Goal: Subscribe to service/newsletter

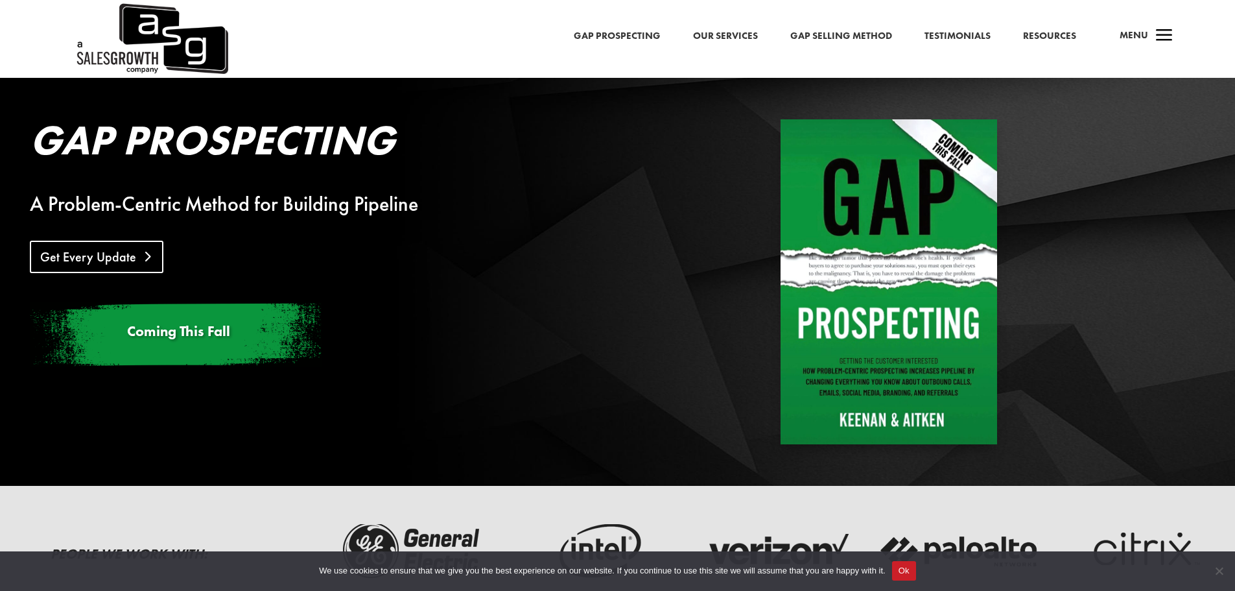
click at [88, 257] on link "Get Every Update" at bounding box center [97, 257] width 134 height 32
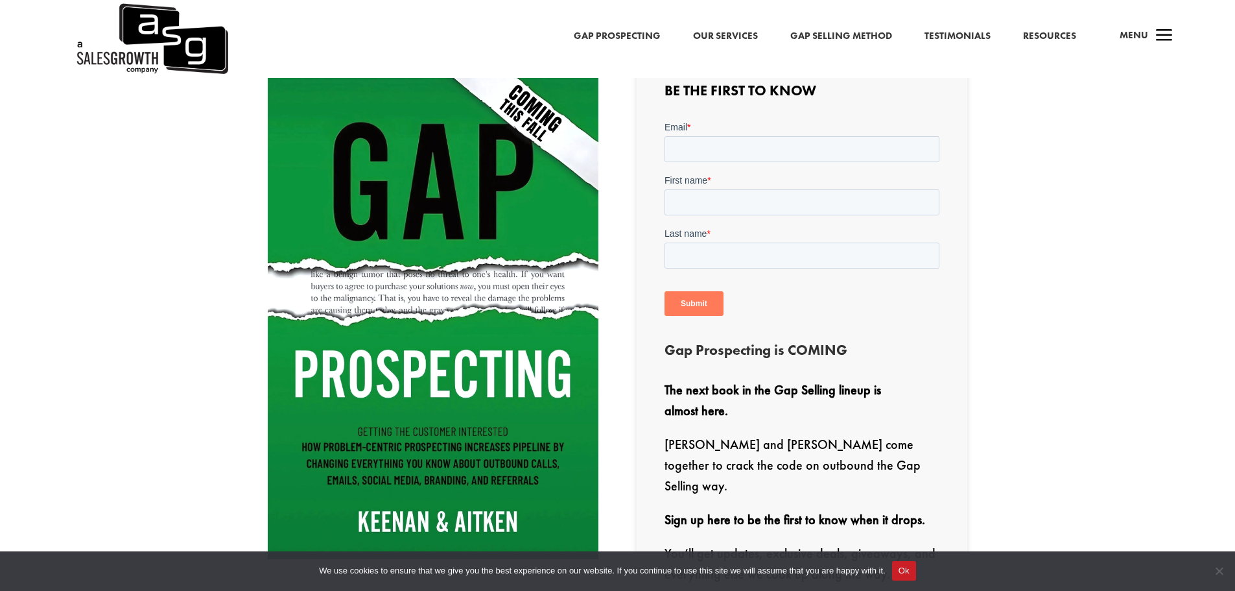
scroll to position [438, 0]
click at [798, 150] on input "Email *" at bounding box center [802, 150] width 275 height 26
type input "[PERSON_NAME][EMAIL_ADDRESS][PERSON_NAME][DOMAIN_NAME]"
click at [774, 200] on input "First name *" at bounding box center [802, 203] width 275 height 26
type input "[PERSON_NAME]"
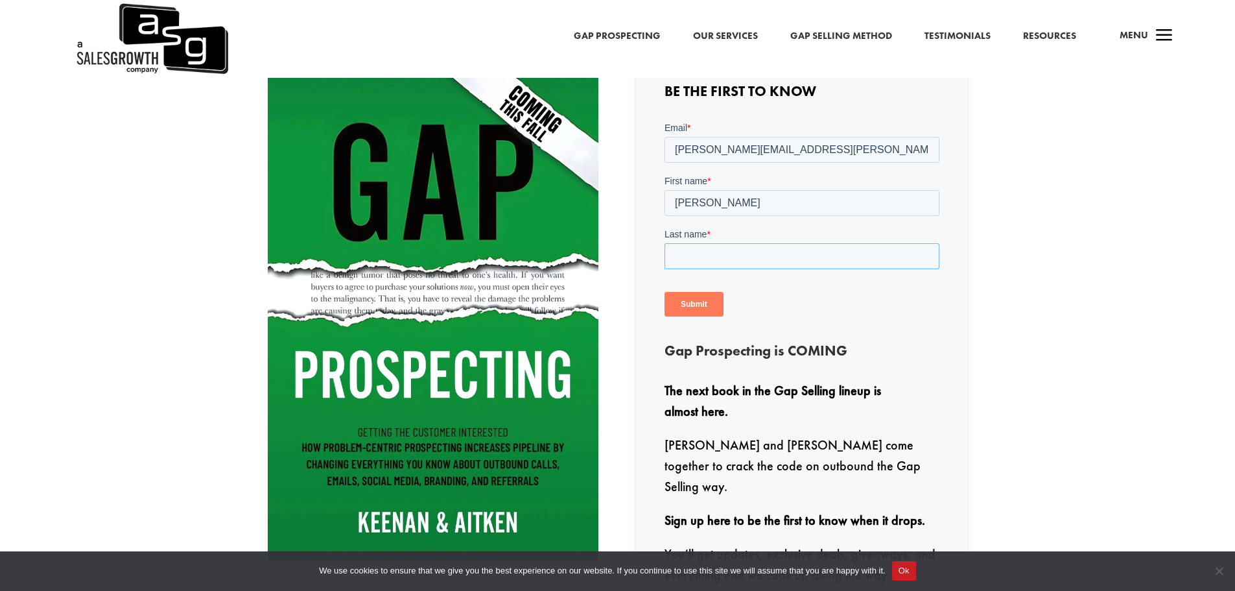
click at [717, 258] on input "Last name *" at bounding box center [802, 256] width 275 height 26
type input "Fischer"
click at [701, 303] on input "Submit" at bounding box center [694, 304] width 59 height 25
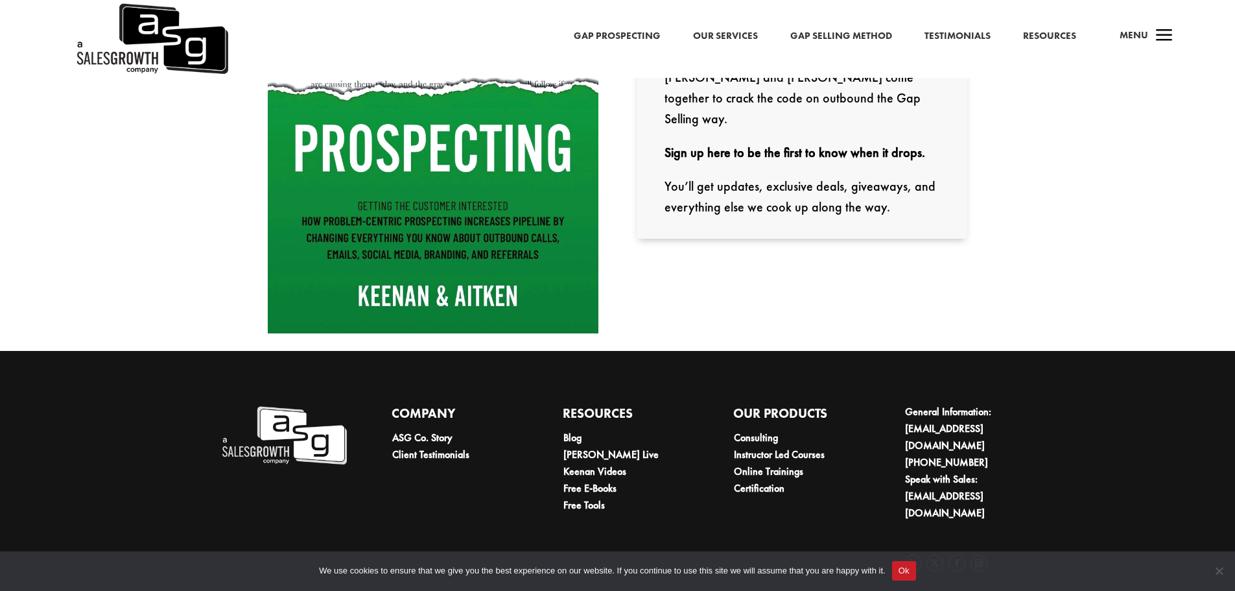
scroll to position [671, 0]
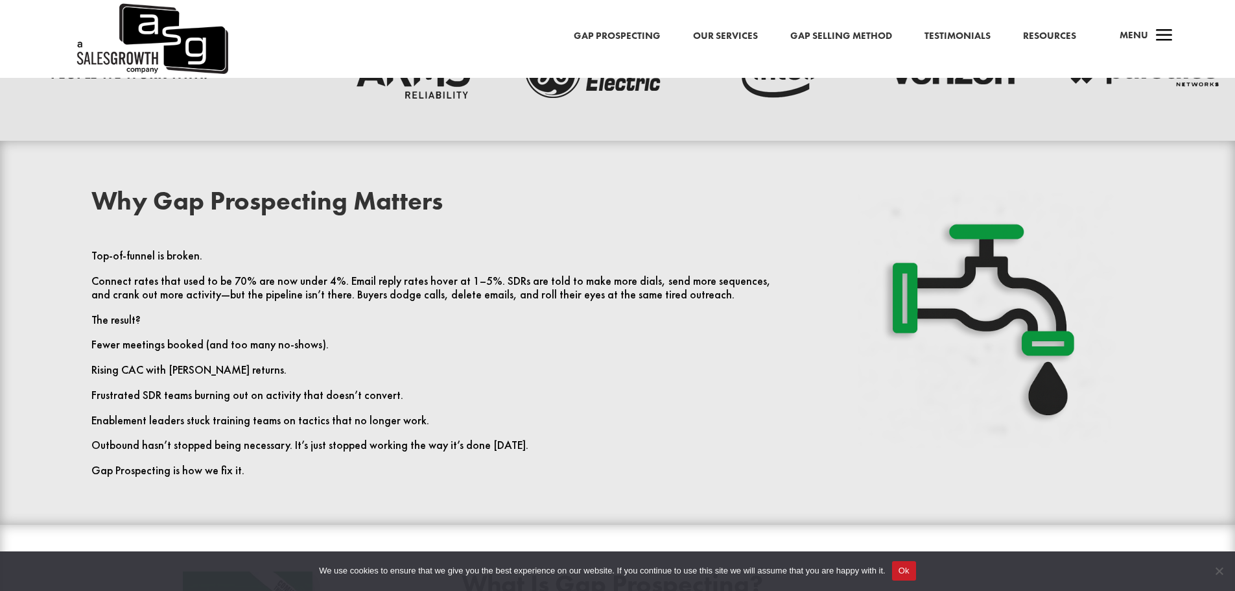
scroll to position [713, 0]
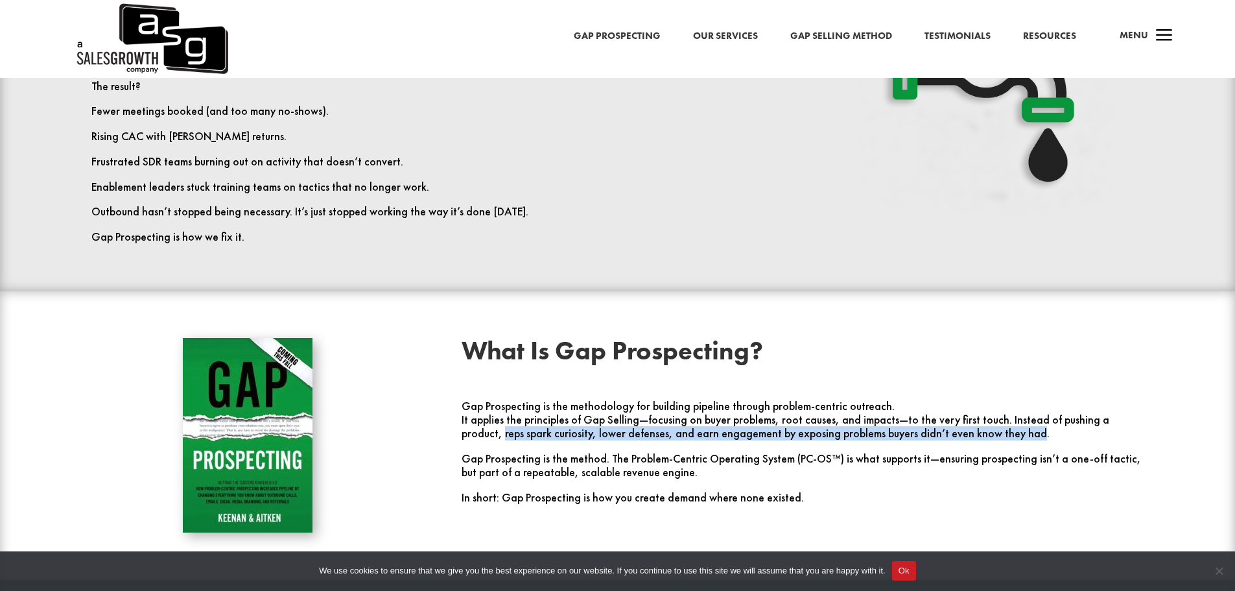
drag, startPoint x: 986, startPoint y: 436, endPoint x: 466, endPoint y: 438, distance: 520.7
click at [465, 438] on p "It applies the principles of Gap Selling—focusing on buyer problems, root cause…" at bounding box center [803, 432] width 683 height 39
click at [481, 444] on p "It applies the principles of Gap Selling—focusing on buyer problems, root cause…" at bounding box center [803, 432] width 683 height 39
drag, startPoint x: 987, startPoint y: 435, endPoint x: 448, endPoint y: 445, distance: 539.0
click at [448, 445] on div "What Is Gap Prospecting? Gap Prospecting is the methodology for building pipeli…" at bounding box center [618, 435] width 1112 height 230
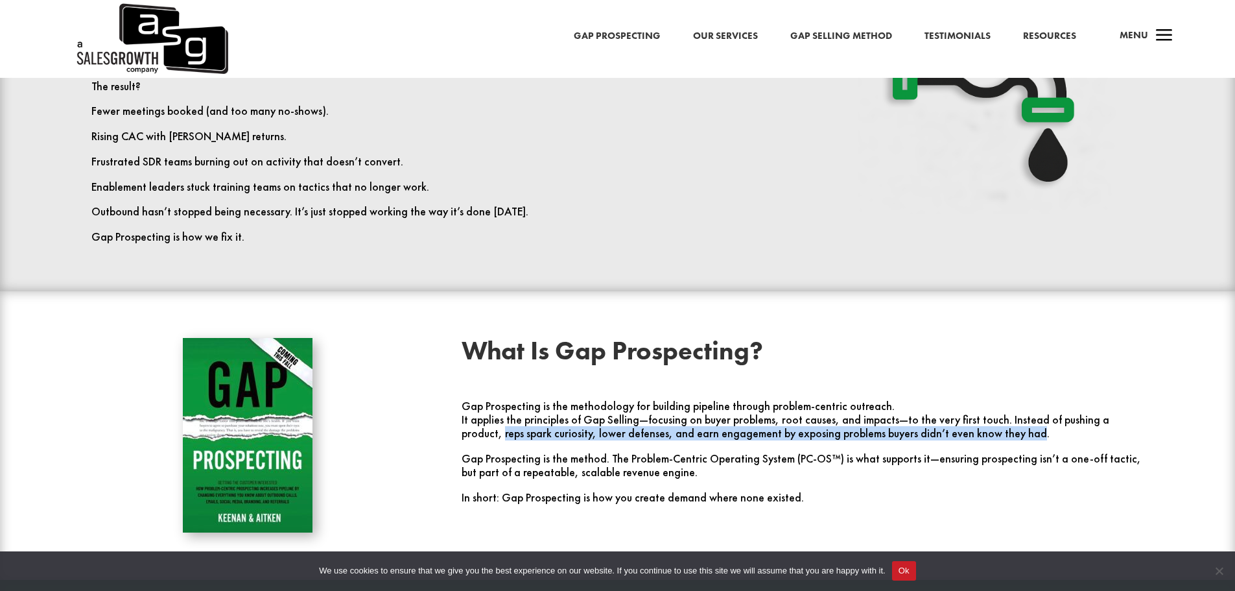
copy p "reps spark curiosity, lower defenses, and earn engagement by exposing problems …"
